Goal: Browse casually

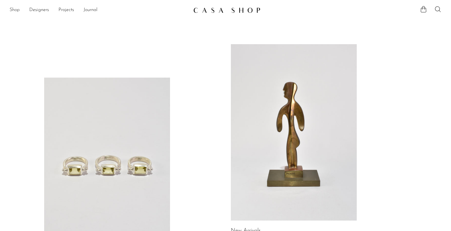
click at [12, 9] on link "Shop" at bounding box center [15, 10] width 10 height 8
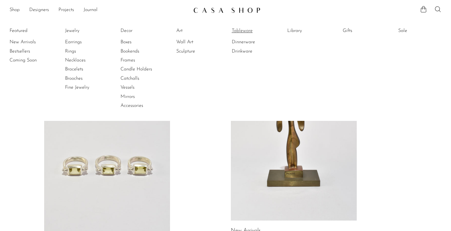
click at [242, 29] on link "Tableware" at bounding box center [254, 30] width 45 height 7
click at [129, 30] on link "Decor" at bounding box center [143, 30] width 45 height 7
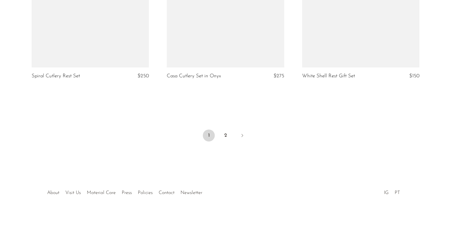
scroll to position [2256, 0]
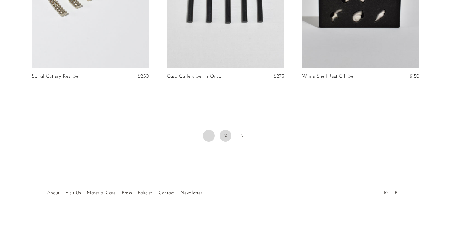
click at [227, 136] on link "2" at bounding box center [226, 136] width 12 height 12
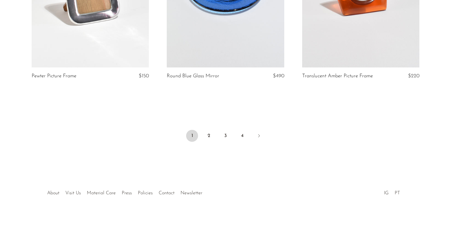
scroll to position [2262, 0]
click at [210, 134] on link "2" at bounding box center [209, 136] width 12 height 12
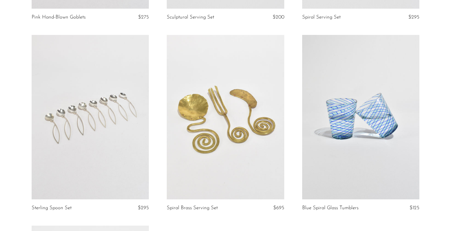
scroll to position [786, 0]
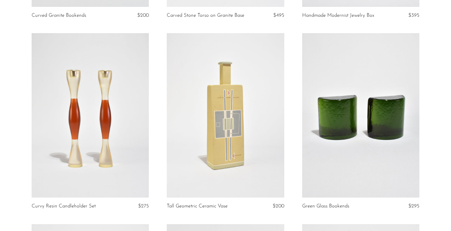
scroll to position [394, 0]
